Goal: Task Accomplishment & Management: Complete application form

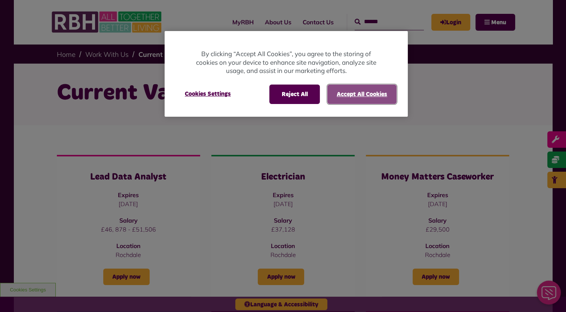
click at [364, 99] on button "Accept All Cookies" at bounding box center [362, 94] width 69 height 19
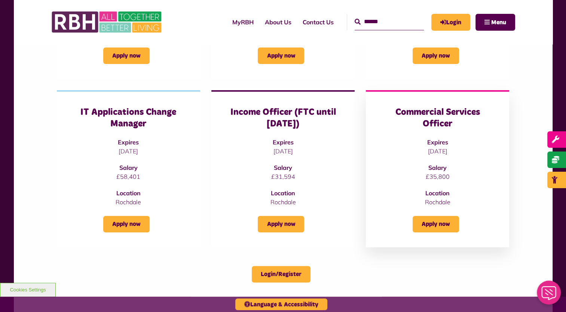
scroll to position [262, 0]
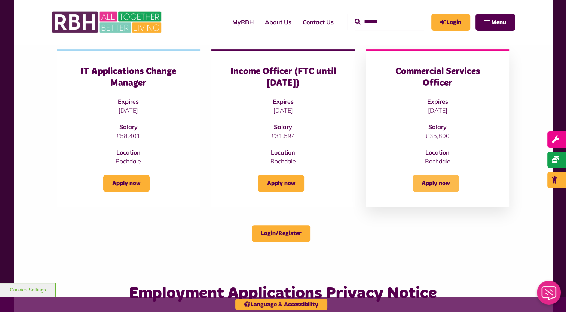
click at [433, 177] on link "Apply now" at bounding box center [436, 183] width 46 height 16
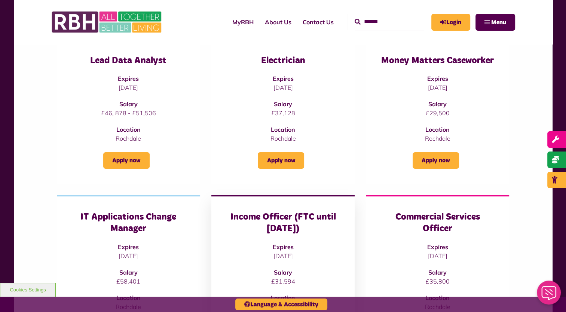
scroll to position [112, 0]
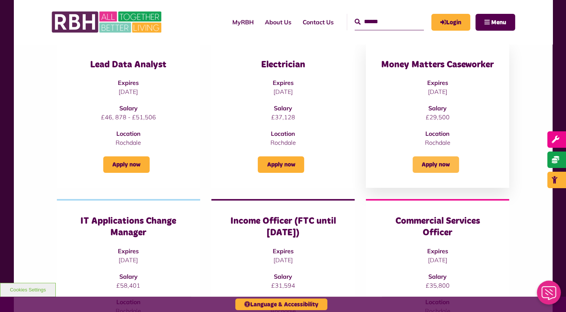
click at [431, 163] on link "Apply now" at bounding box center [436, 165] width 46 height 16
